Goal: Navigation & Orientation: Understand site structure

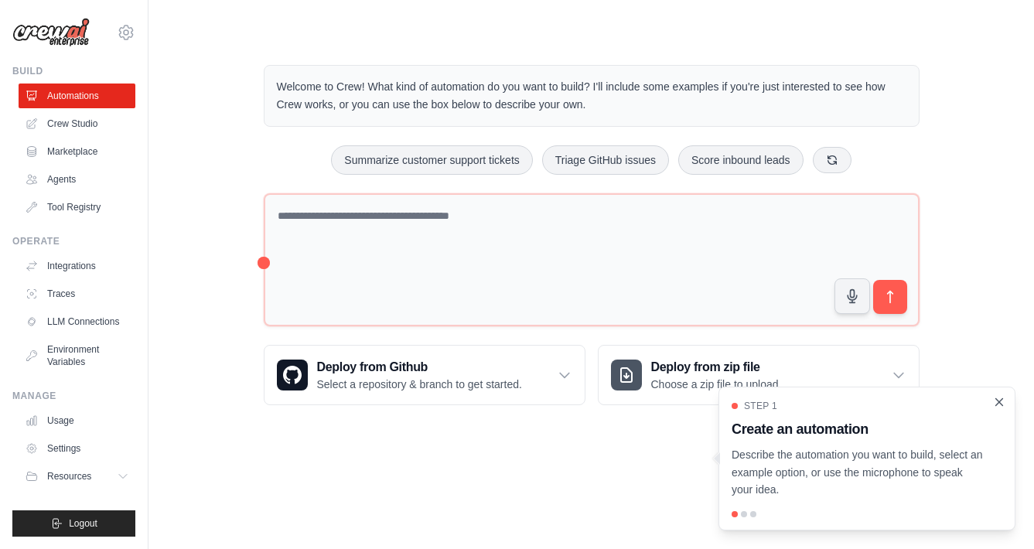
click at [1001, 403] on icon "Close walkthrough" at bounding box center [999, 401] width 7 height 7
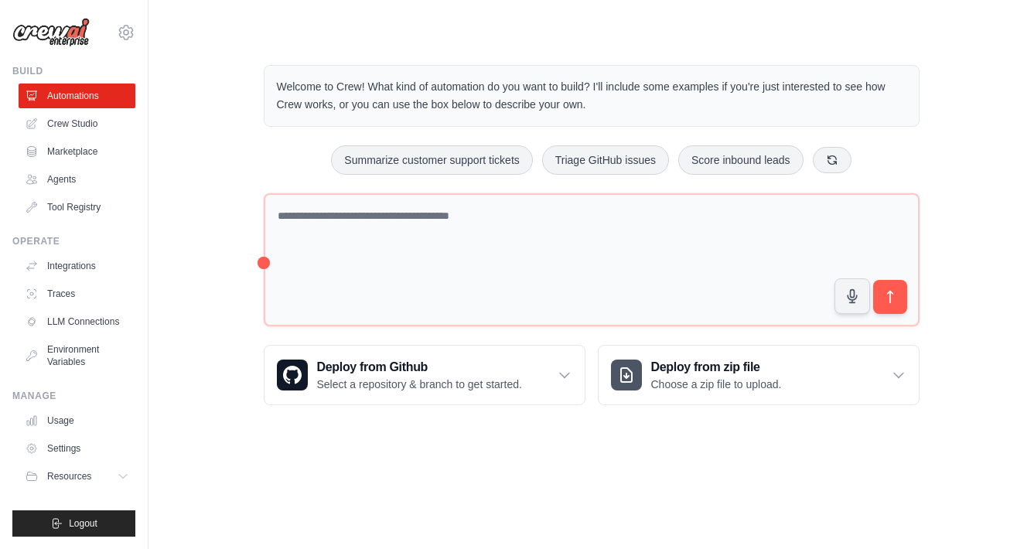
drag, startPoint x: 373, startPoint y: 87, endPoint x: 583, endPoint y: 100, distance: 210.0
click at [583, 100] on p "Welcome to Crew! What kind of automation do you want to build? I'll include som…" at bounding box center [591, 96] width 629 height 36
click at [593, 102] on p "Welcome to Crew! What kind of automation do you want to build? I'll include som…" at bounding box center [591, 96] width 629 height 36
drag, startPoint x: 593, startPoint y: 102, endPoint x: 278, endPoint y: 91, distance: 315.7
click at [278, 91] on p "Welcome to Crew! What kind of automation do you want to build? I'll include som…" at bounding box center [591, 96] width 629 height 36
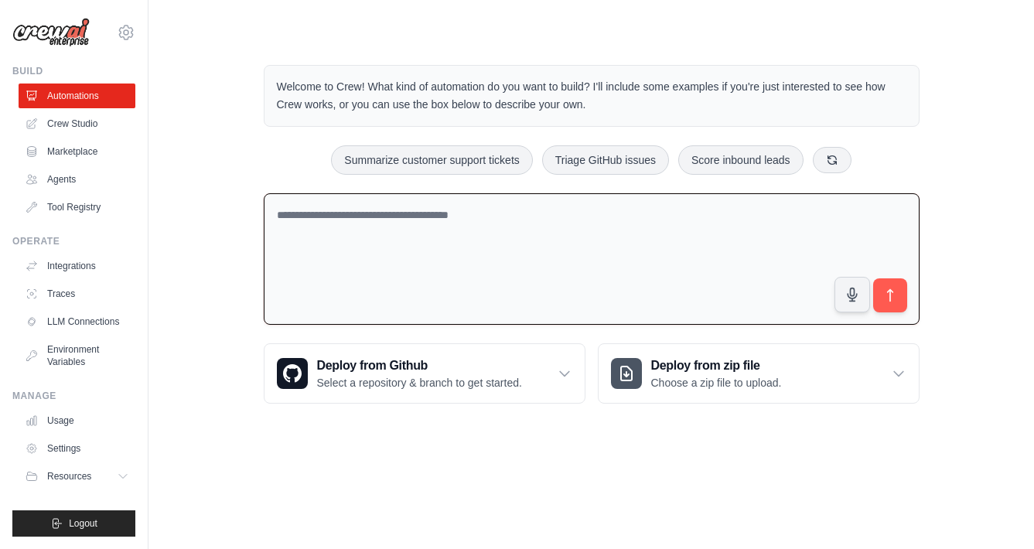
click at [390, 230] on textarea at bounding box center [592, 259] width 656 height 132
click at [71, 421] on link "Usage" at bounding box center [78, 420] width 117 height 25
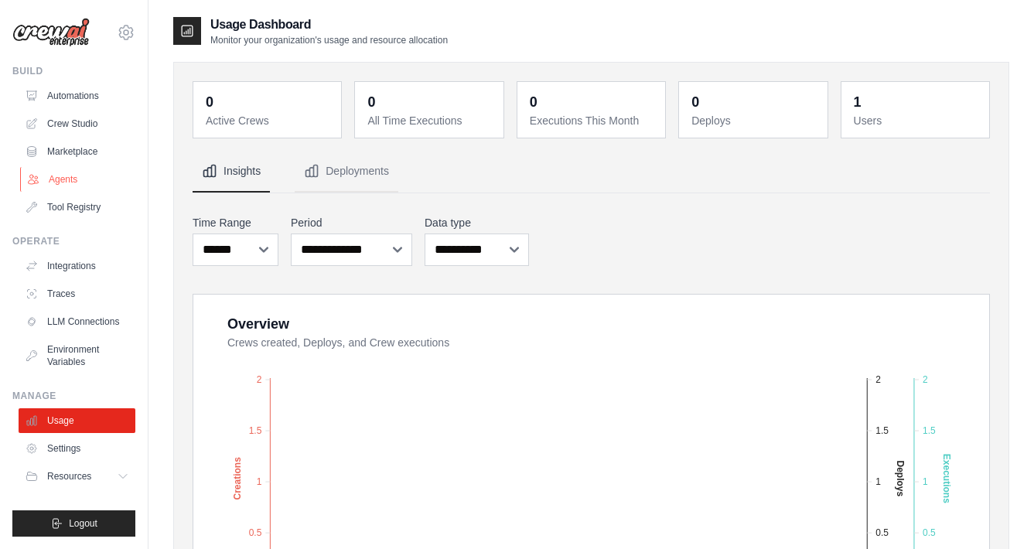
click at [62, 180] on link "Agents" at bounding box center [78, 179] width 117 height 25
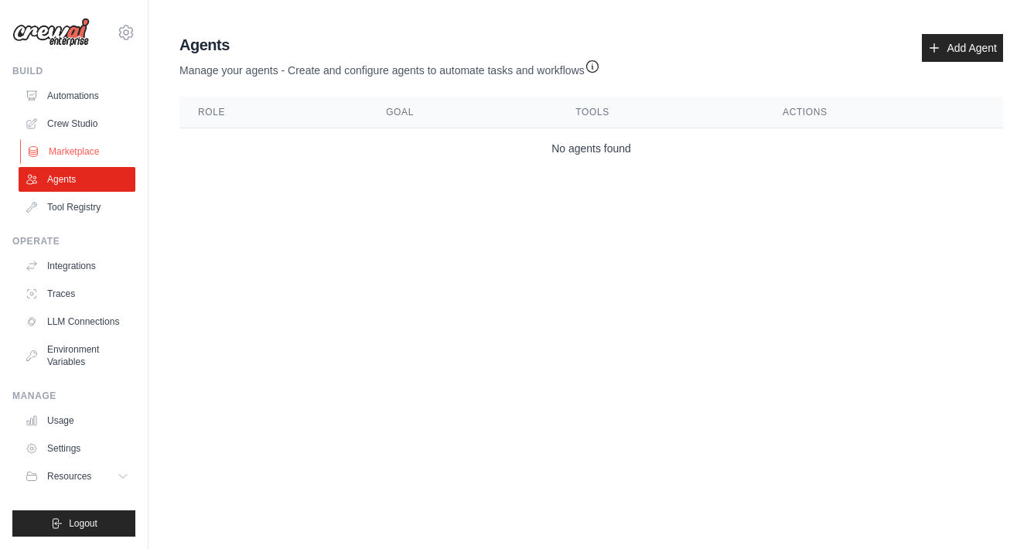
click at [80, 154] on link "Marketplace" at bounding box center [78, 151] width 117 height 25
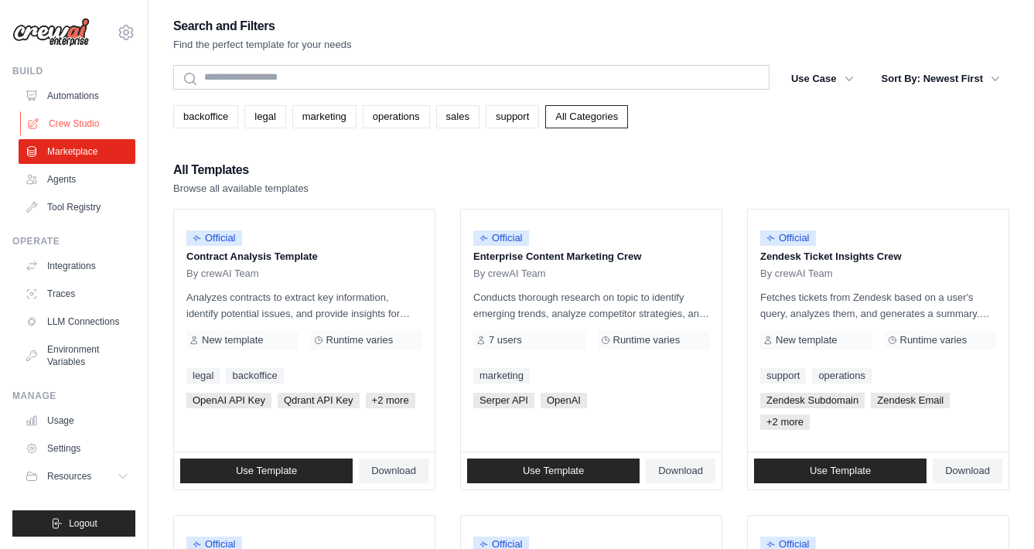
click at [67, 121] on link "Crew Studio" at bounding box center [78, 123] width 117 height 25
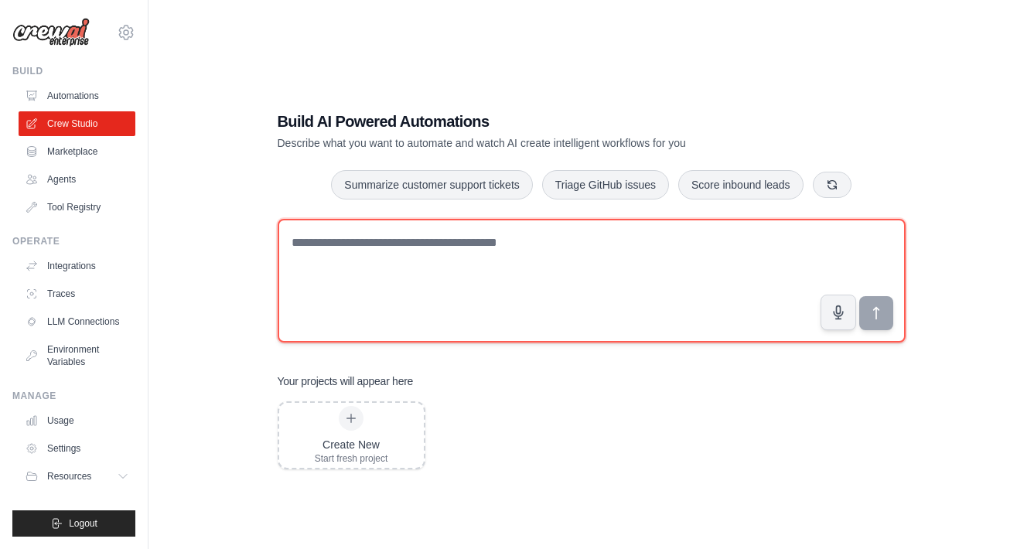
click at [558, 227] on textarea at bounding box center [592, 281] width 628 height 124
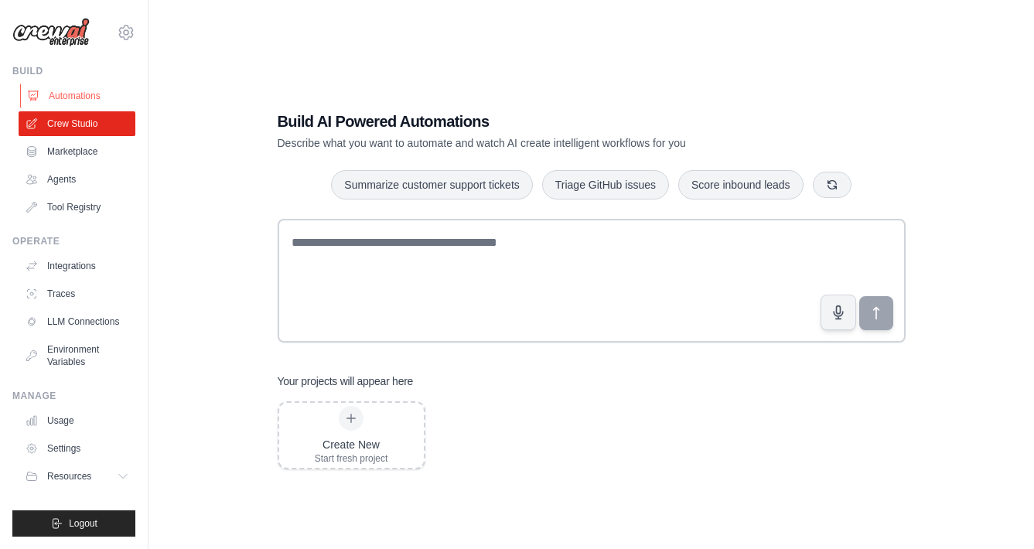
click at [64, 94] on link "Automations" at bounding box center [78, 96] width 117 height 25
